Goal: Check status

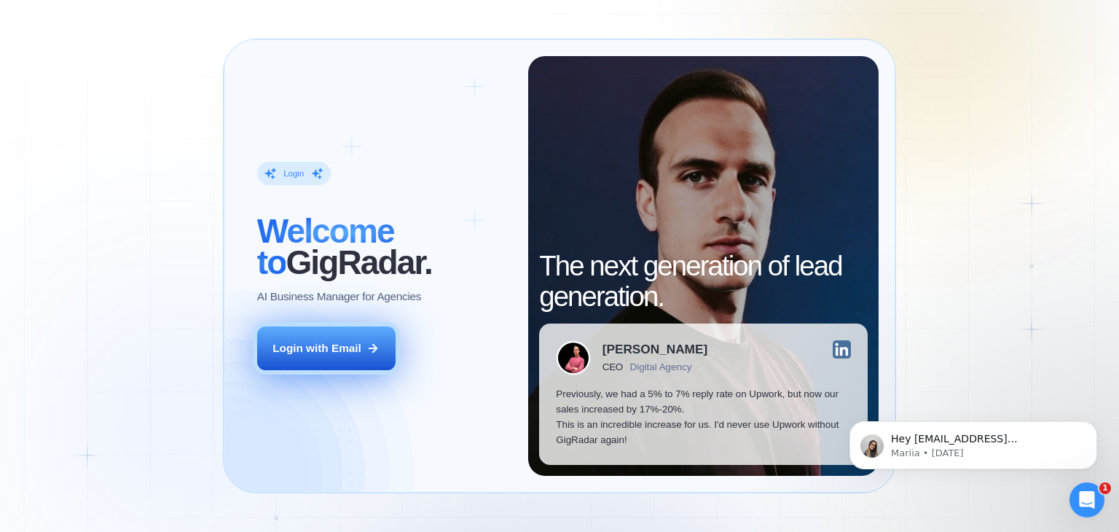
click at [315, 348] on div "Login with Email" at bounding box center [317, 347] width 89 height 15
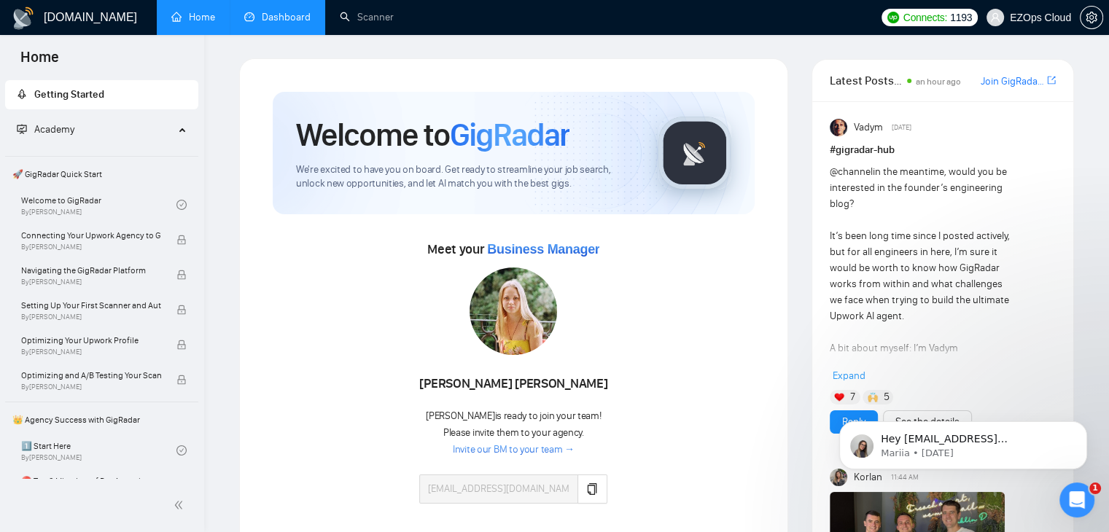
click at [289, 13] on link "Dashboard" at bounding box center [277, 17] width 66 height 12
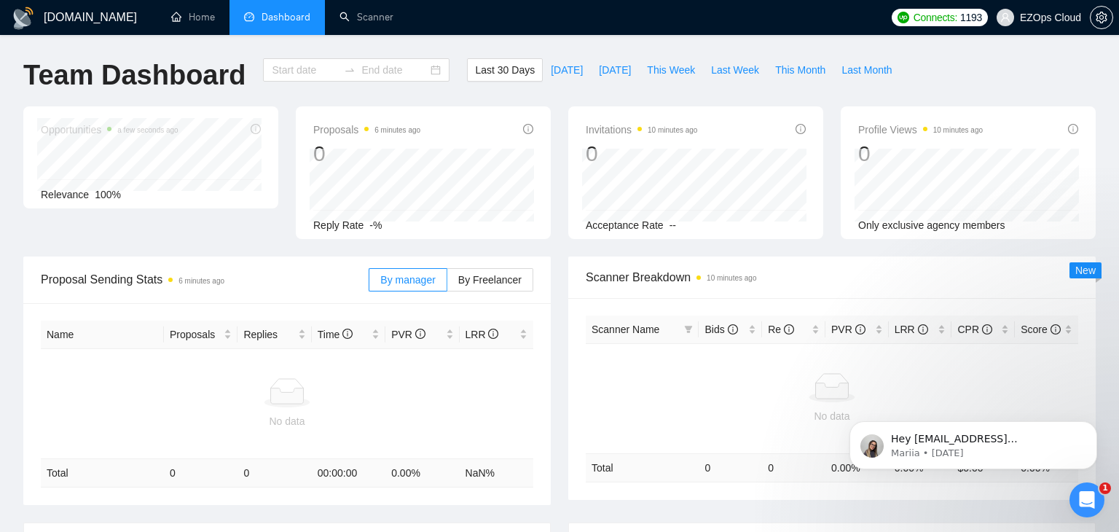
type input "2025-09-09"
type input "2025-10-09"
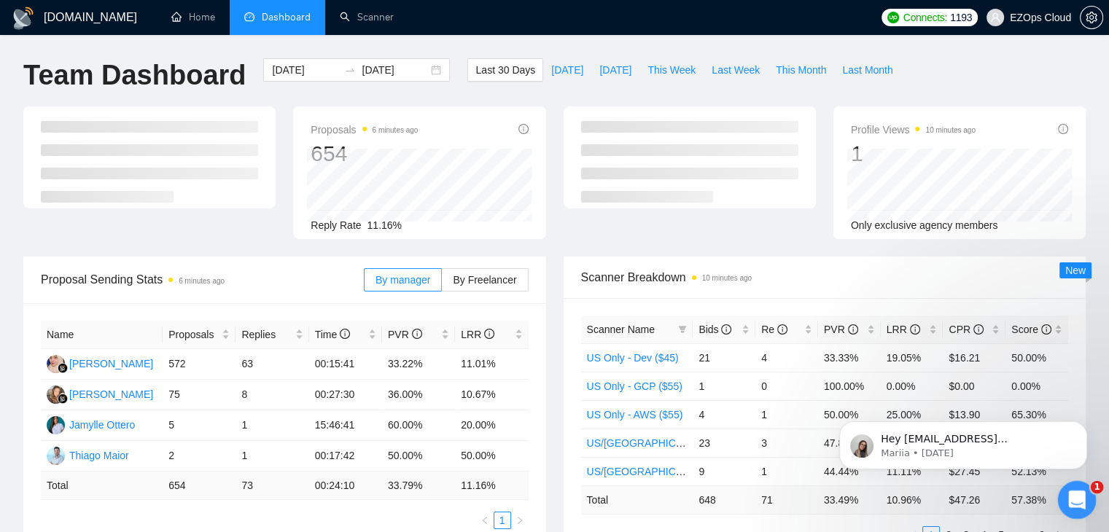
click at [1087, 491] on div "Open Intercom Messenger" at bounding box center [1074, 498] width 48 height 48
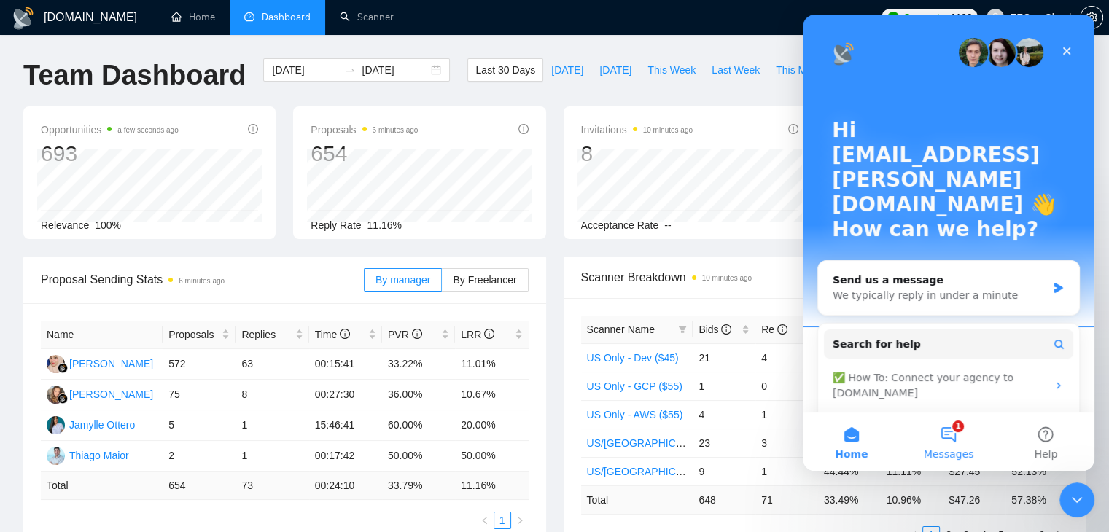
click at [958, 430] on button "1 Messages" at bounding box center [947, 442] width 97 height 58
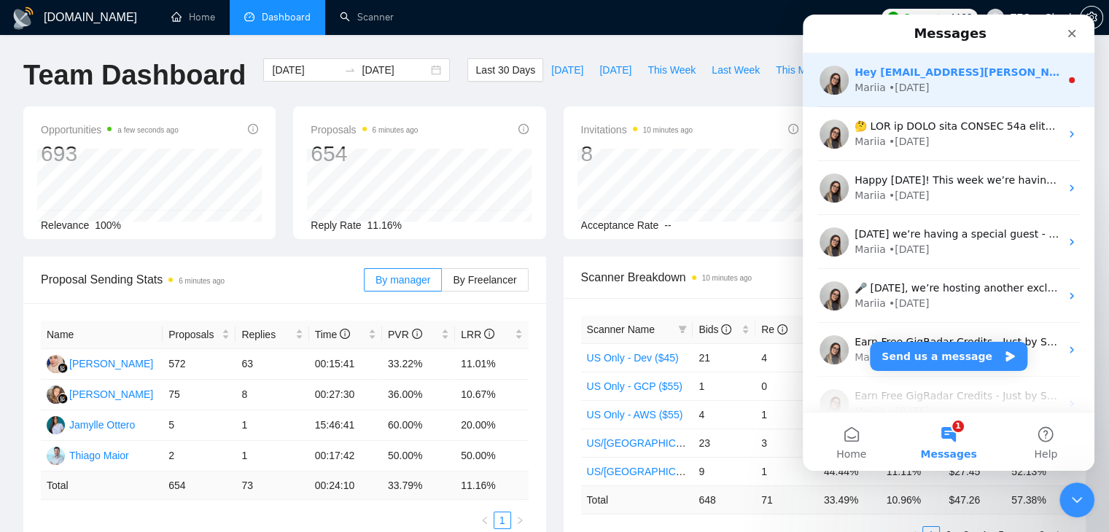
click at [947, 79] on div "Hey [EMAIL_ADDRESS][PERSON_NAME][DOMAIN_NAME], Looks like your Upwork agency EZ…" at bounding box center [957, 72] width 206 height 15
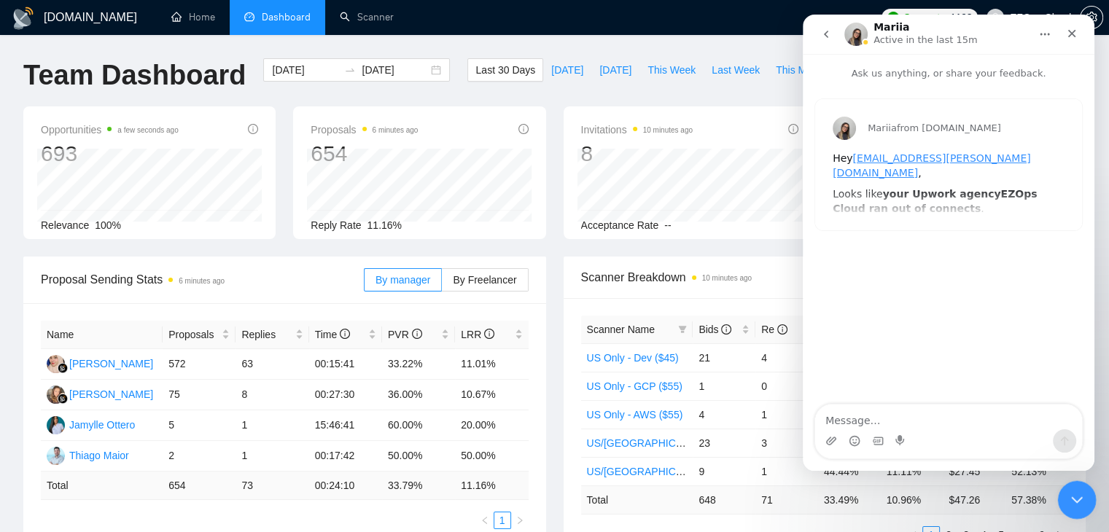
click at [1075, 509] on div "Close Intercom Messenger" at bounding box center [1074, 497] width 35 height 35
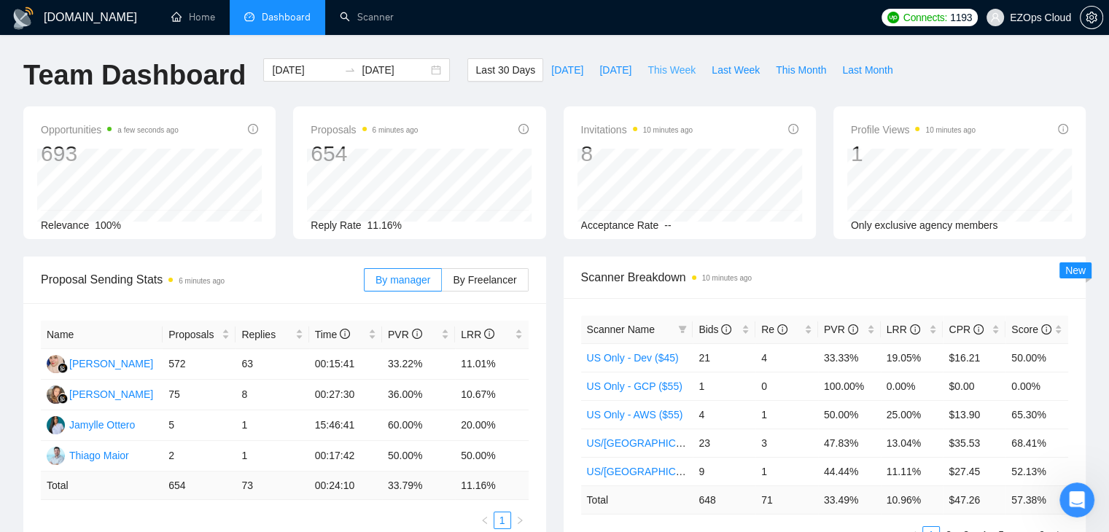
click at [663, 69] on span "This Week" at bounding box center [671, 70] width 48 height 16
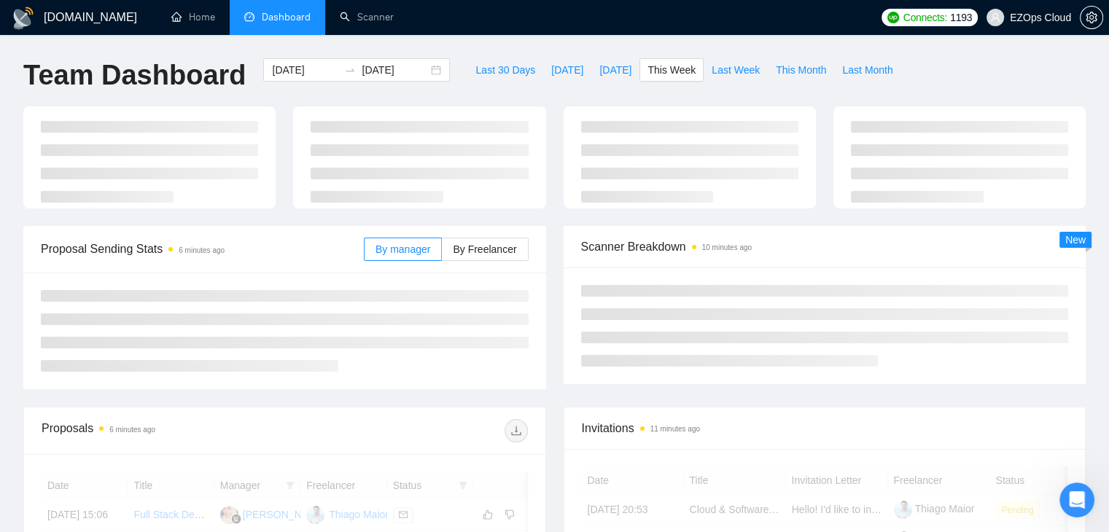
type input "2025-10-06"
type input "2025-10-12"
